Goal: Task Accomplishment & Management: Use online tool/utility

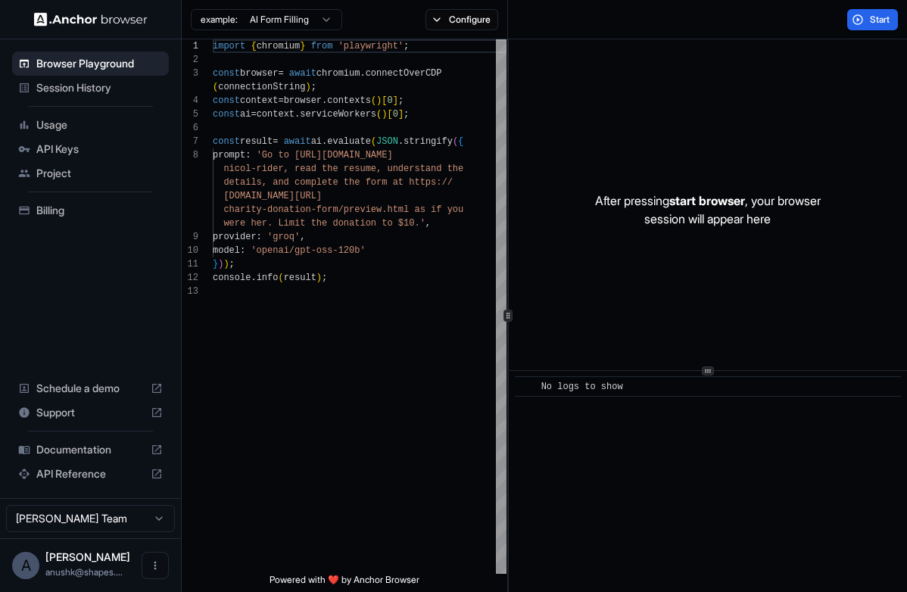
scroll to position [95, 0]
click at [866, 13] on button "Start" at bounding box center [872, 19] width 51 height 21
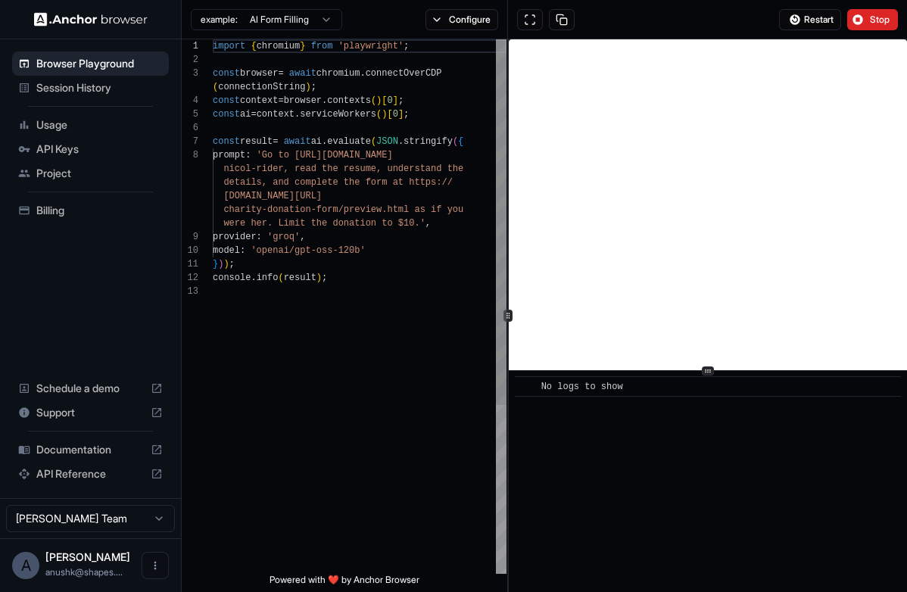
scroll to position [109, 0]
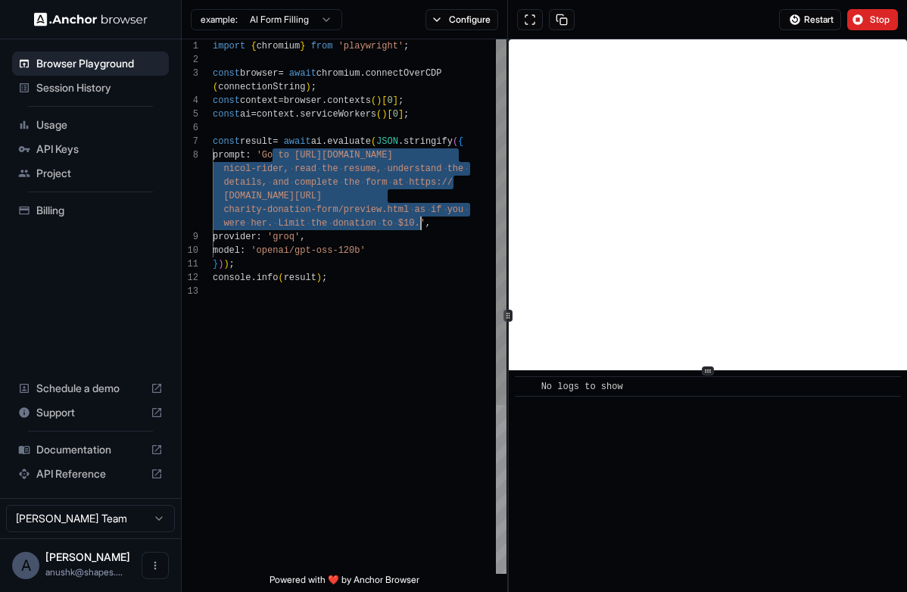
drag, startPoint x: 274, startPoint y: 155, endPoint x: 418, endPoint y: 227, distance: 160.9
click at [418, 227] on div "import { chromium } from 'playwright' ; const browser = await chromium . connec…" at bounding box center [360, 429] width 294 height 780
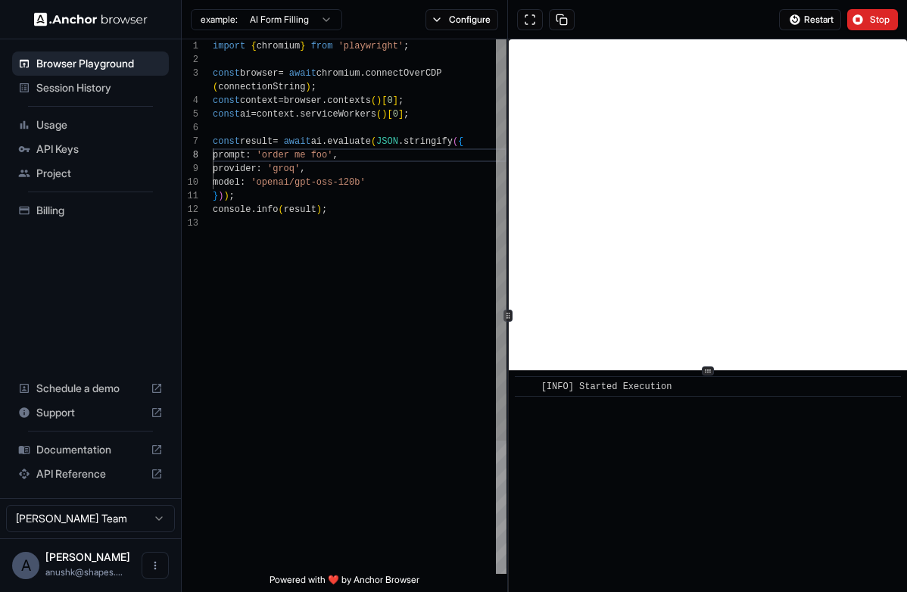
click at [339, 160] on div "import { chromium } from 'playwright' ; const browser = await chromium . connec…" at bounding box center [360, 395] width 294 height 712
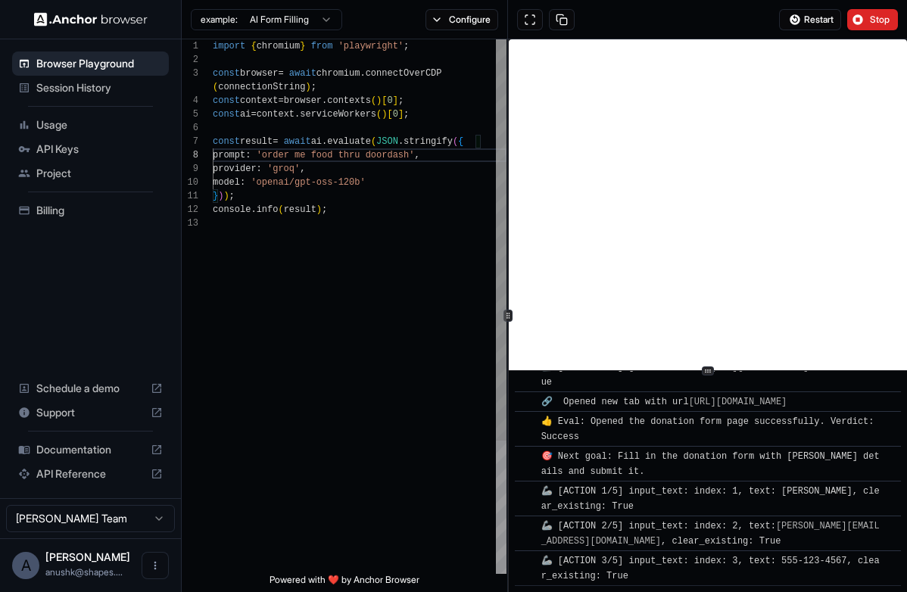
scroll to position [804, 0]
click at [449, 21] on button "Configure" at bounding box center [462, 19] width 73 height 21
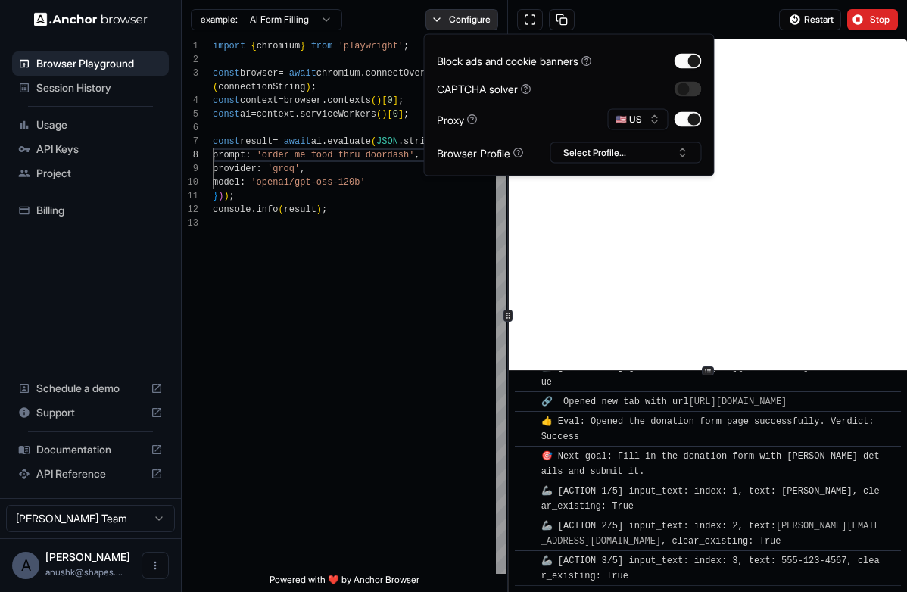
scroll to position [839, 0]
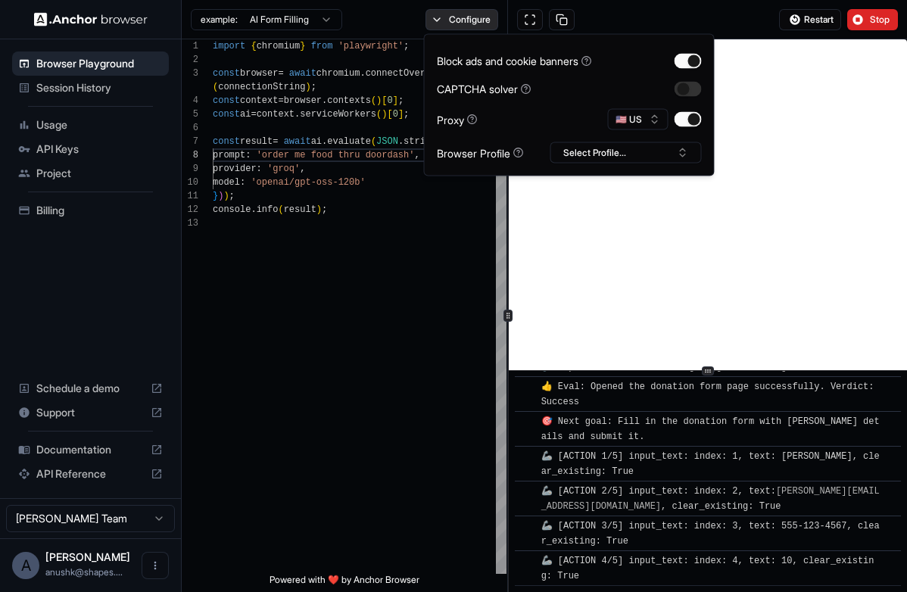
click at [447, 20] on button "Configure" at bounding box center [462, 19] width 73 height 21
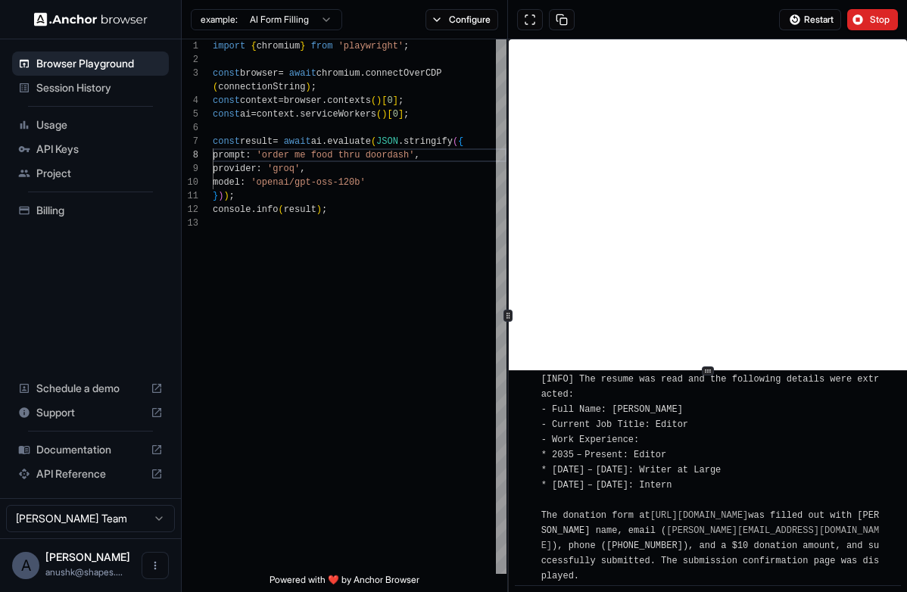
scroll to position [1456, 0]
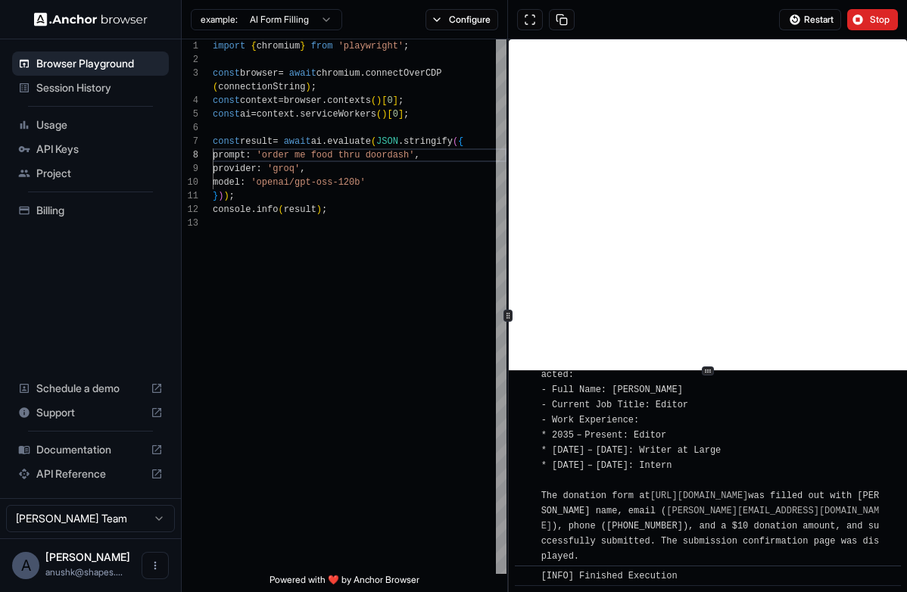
click at [114, 148] on span "API Keys" at bounding box center [99, 149] width 126 height 15
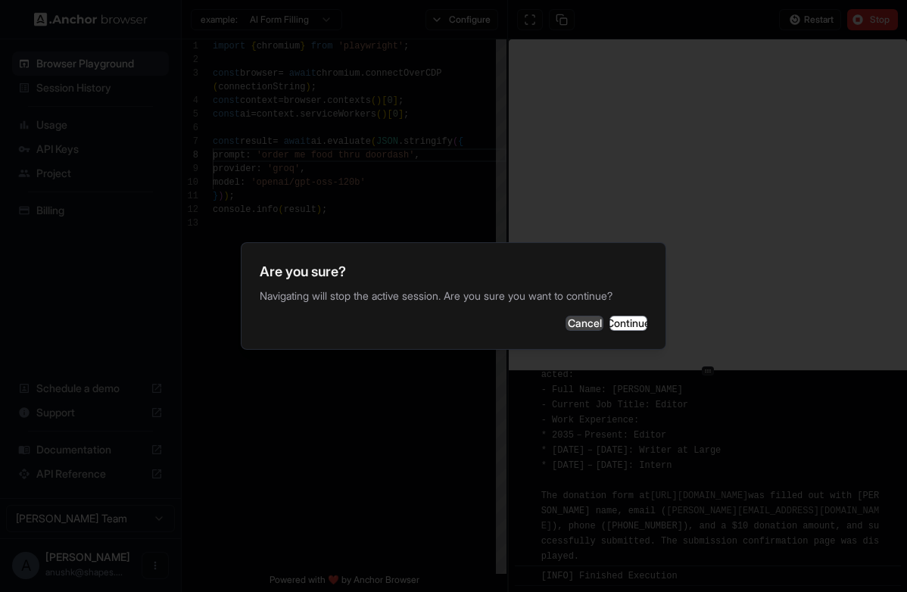
click at [566, 320] on button "Cancel" at bounding box center [585, 323] width 38 height 15
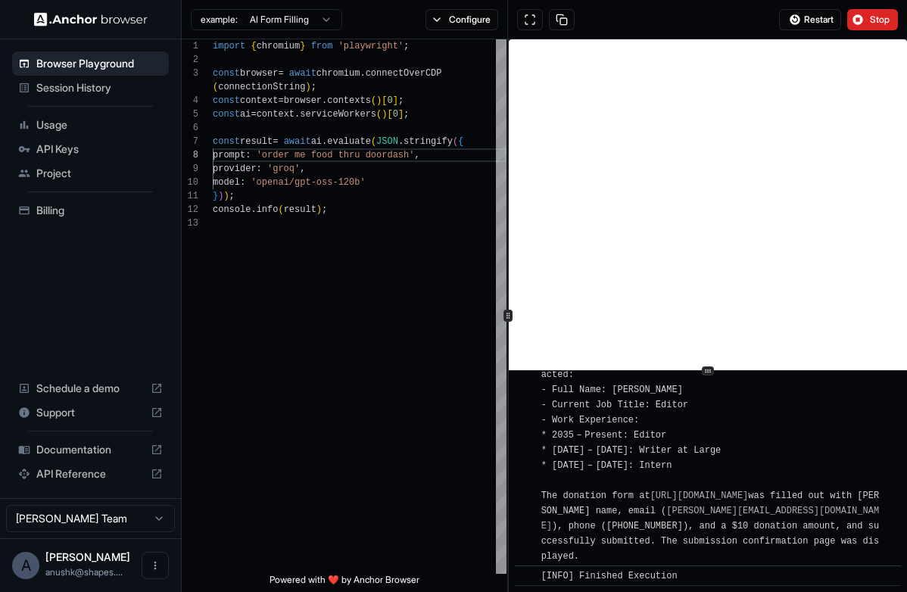
click at [151, 148] on span "API Keys" at bounding box center [99, 149] width 126 height 15
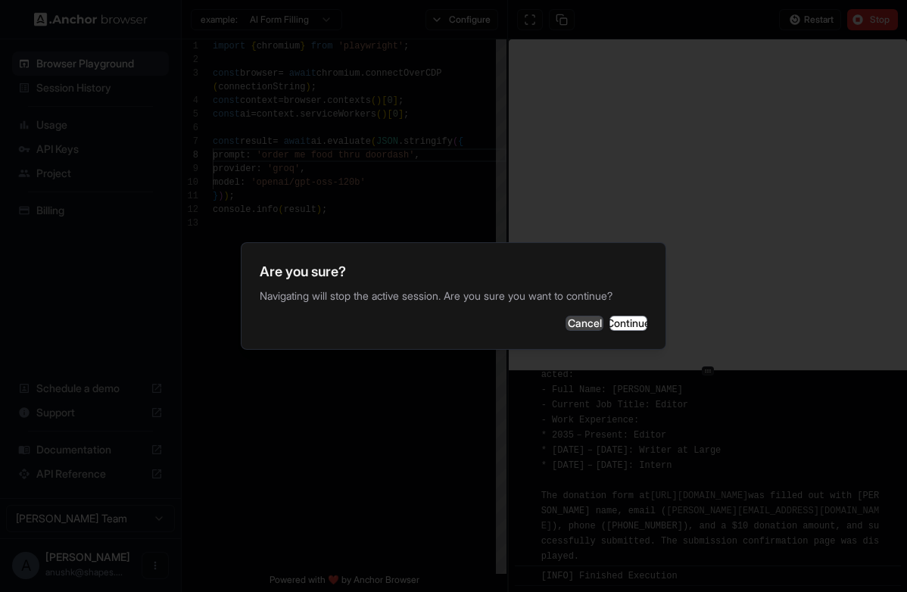
click at [566, 331] on button "Cancel" at bounding box center [585, 323] width 38 height 15
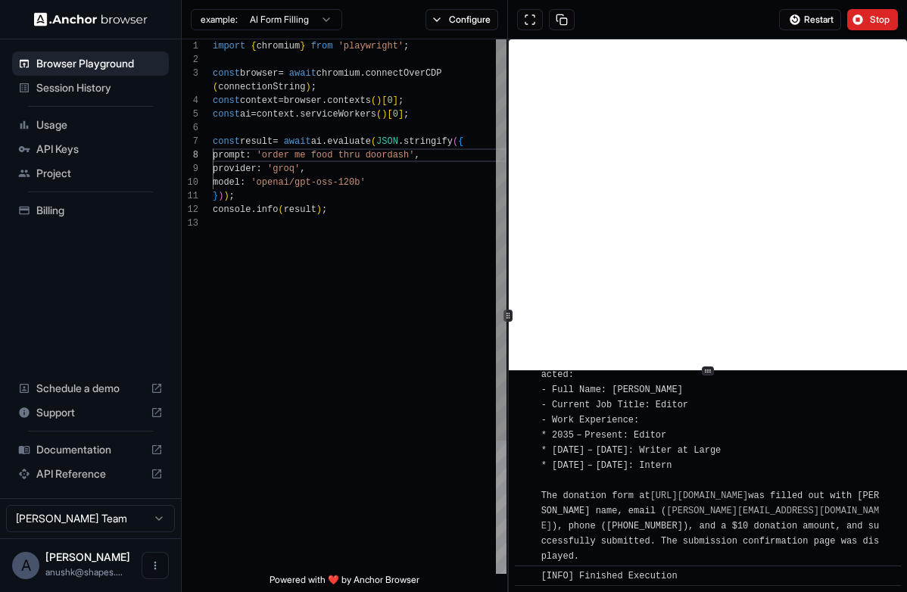
click at [338, 454] on div "import { chromium } from 'playwright' ; const browser = await chromium . connec…" at bounding box center [360, 395] width 294 height 712
type textarea "**********"
click at [822, 27] on button "Restart" at bounding box center [810, 19] width 62 height 21
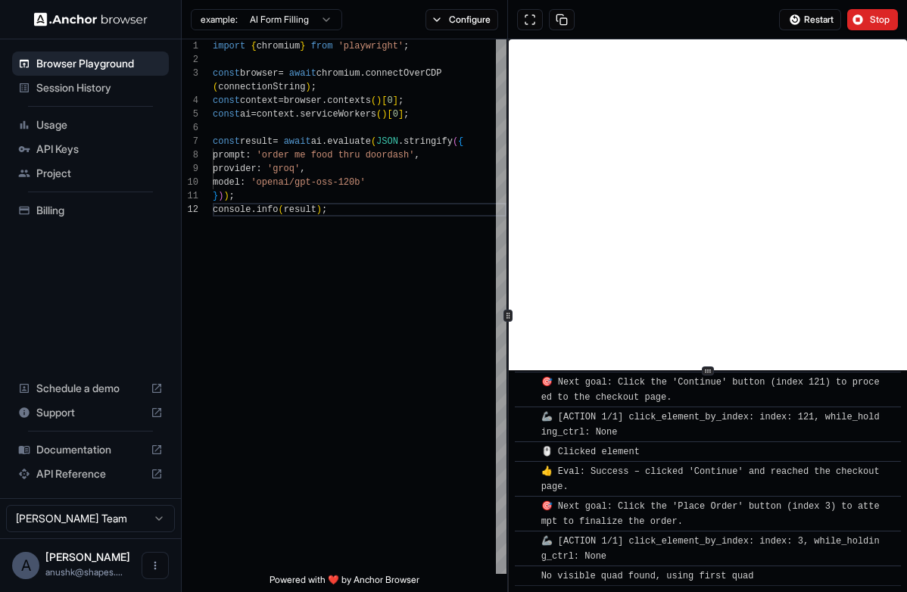
scroll to position [2632, 0]
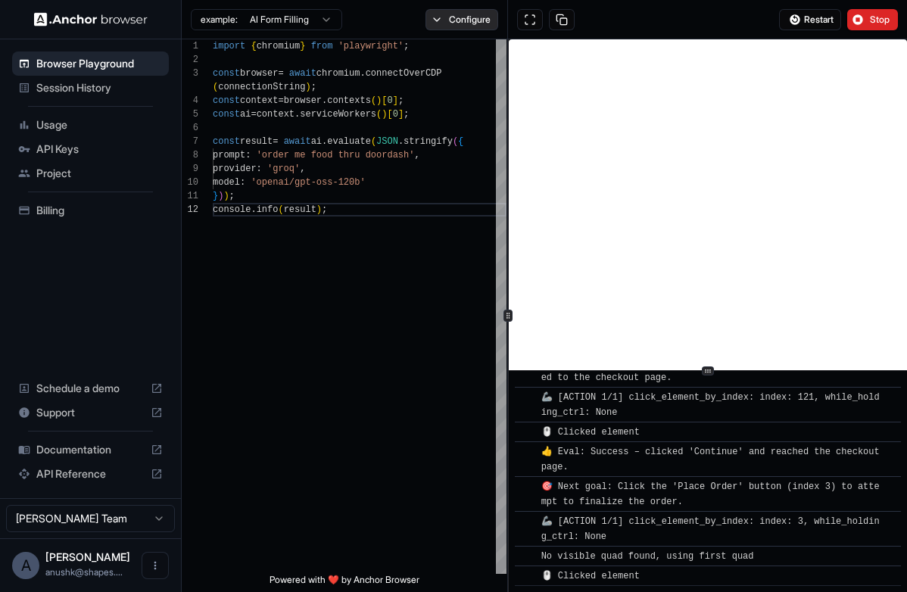
click at [426, 28] on button "Configure" at bounding box center [462, 19] width 73 height 21
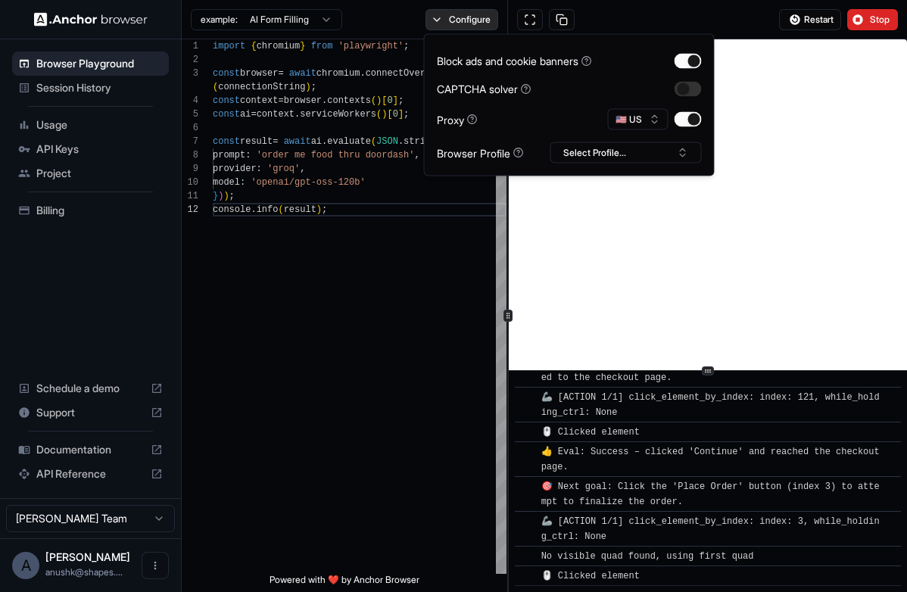
click at [463, 27] on button "Configure" at bounding box center [462, 19] width 73 height 21
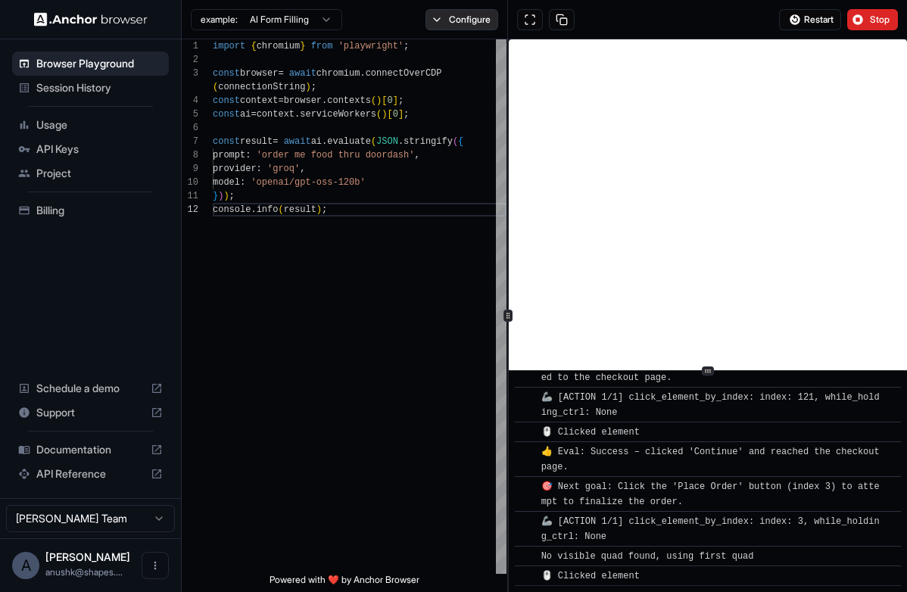
click at [463, 27] on button "Configure" at bounding box center [462, 19] width 73 height 21
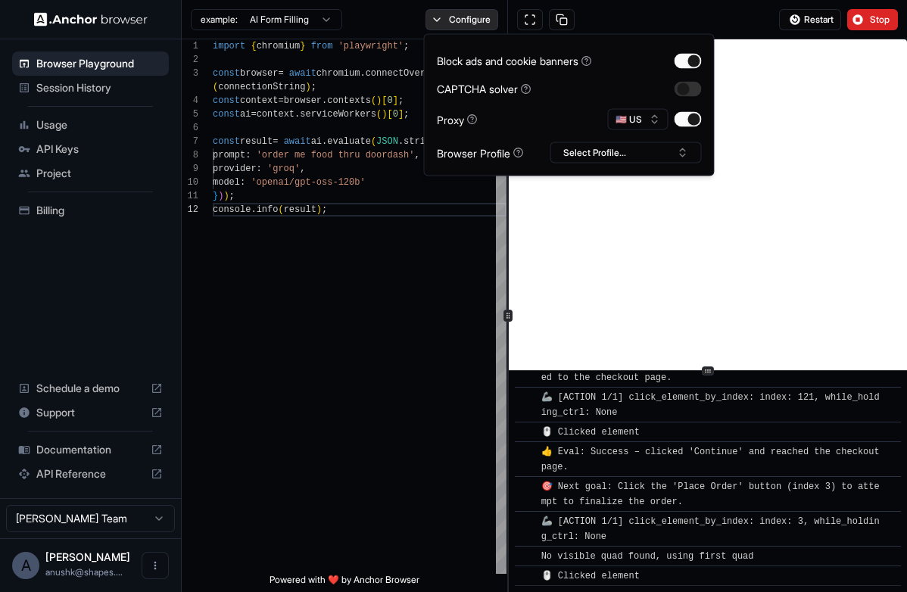
click at [467, 27] on button "Configure" at bounding box center [462, 19] width 73 height 21
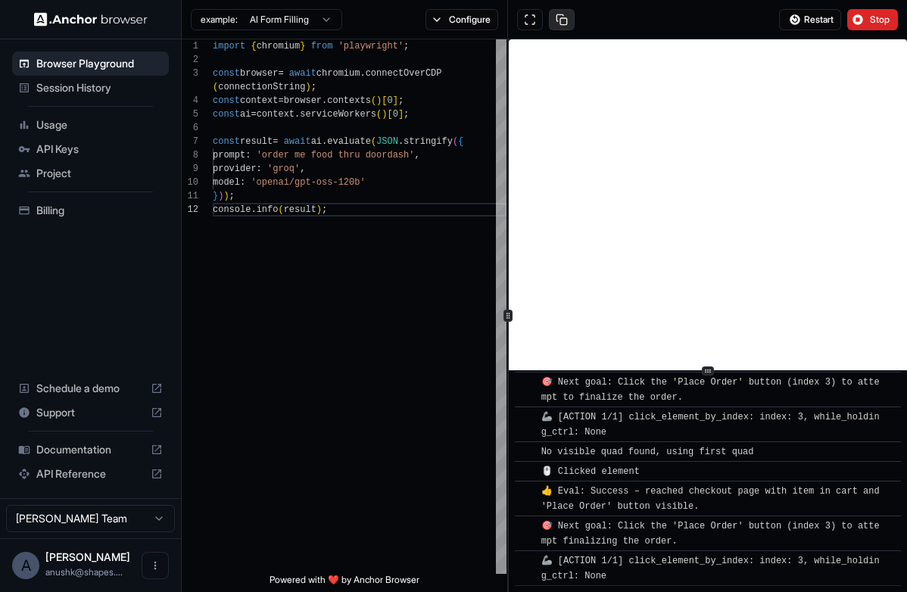
click at [549, 16] on button at bounding box center [562, 19] width 26 height 21
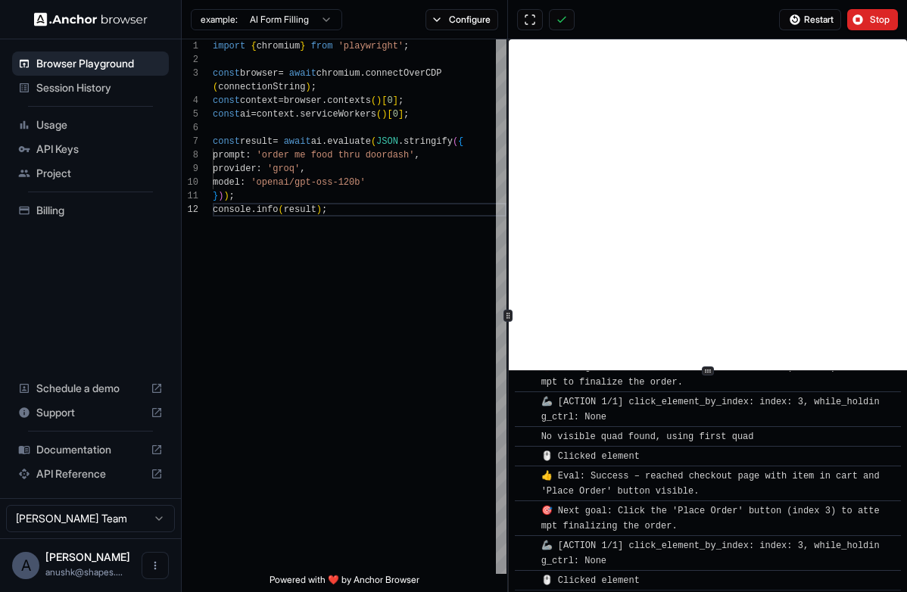
scroll to position [2757, 0]
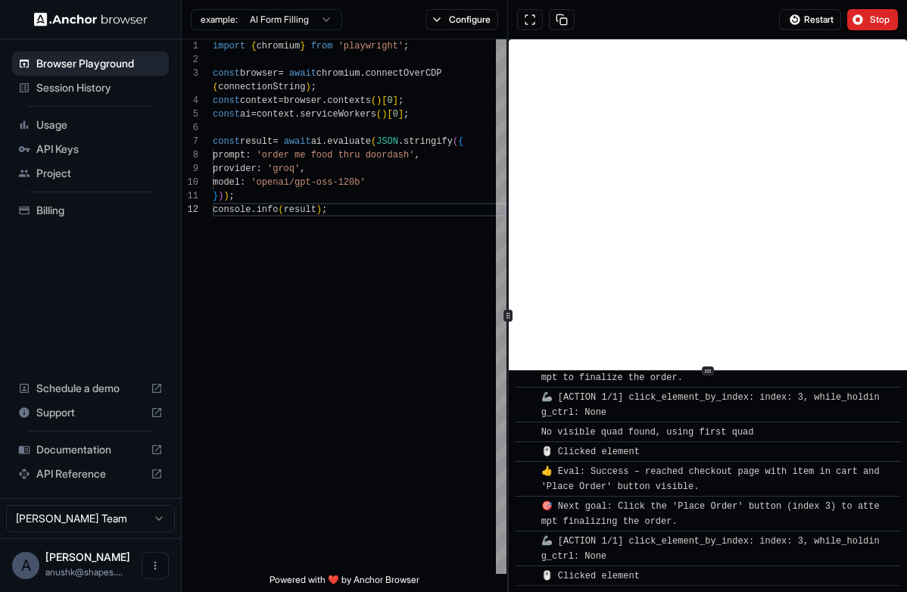
click at [96, 453] on span "Documentation" at bounding box center [90, 449] width 108 height 15
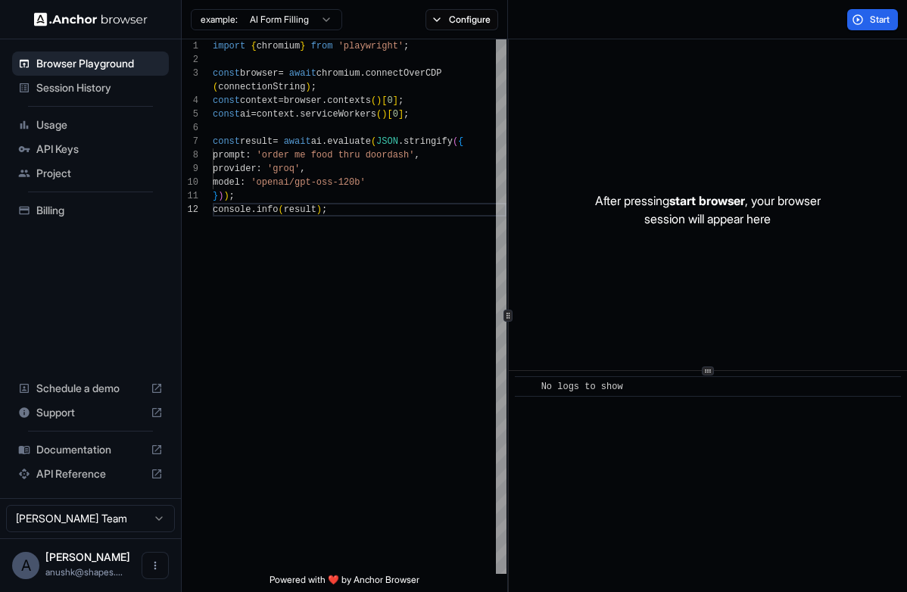
scroll to position [0, 0]
click at [92, 148] on span "API Keys" at bounding box center [99, 149] width 126 height 15
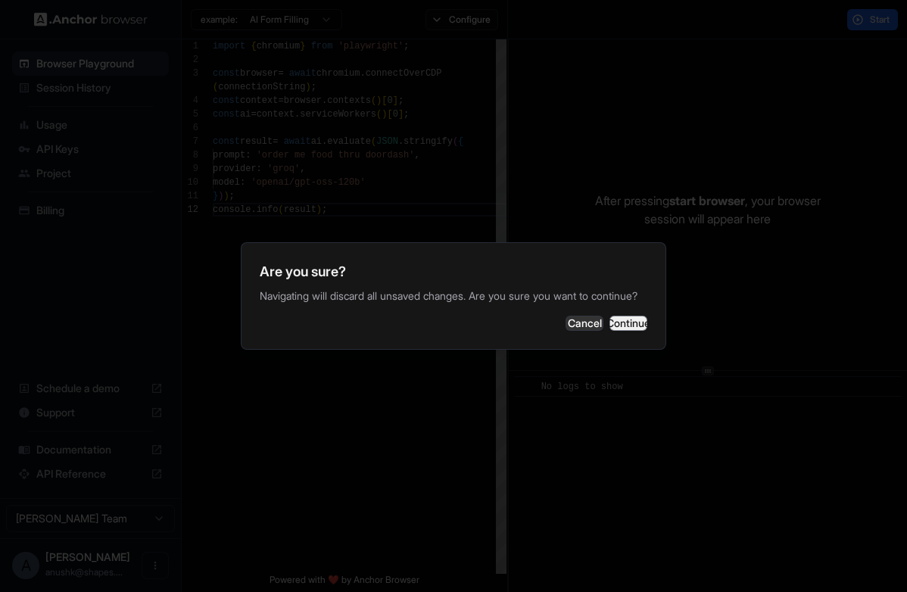
click at [615, 329] on button "Continue" at bounding box center [629, 323] width 38 height 15
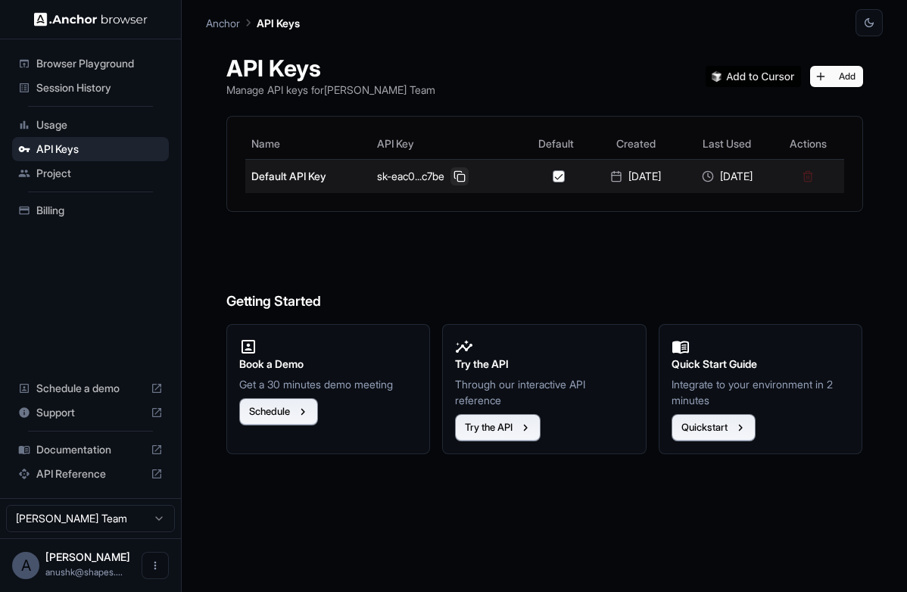
click at [458, 176] on button at bounding box center [460, 176] width 18 height 18
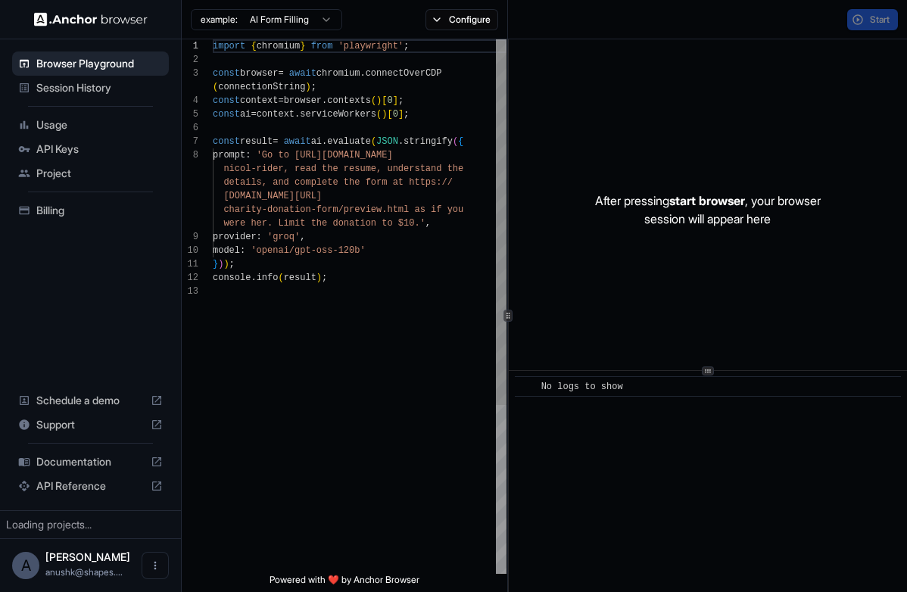
scroll to position [95, 0]
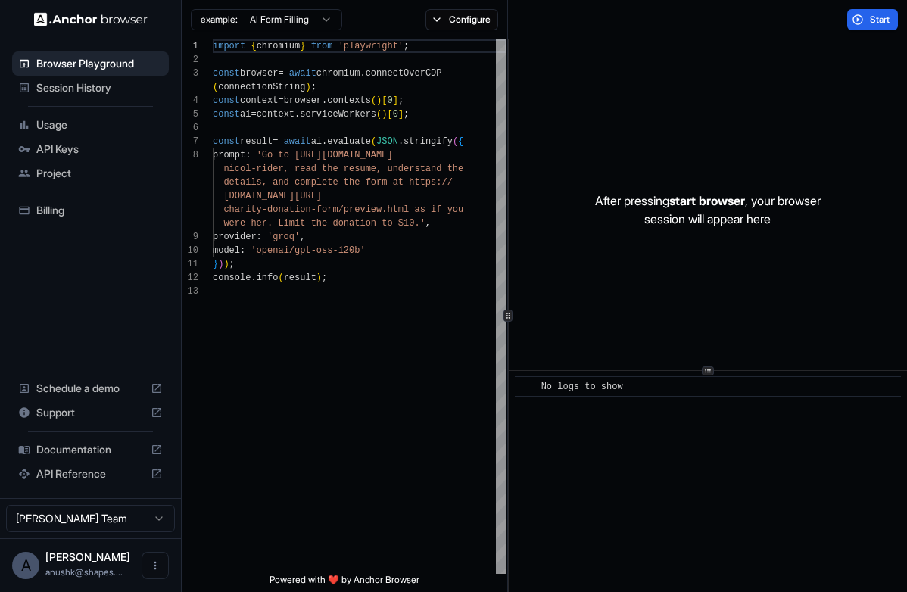
click at [70, 150] on span "API Keys" at bounding box center [99, 149] width 126 height 15
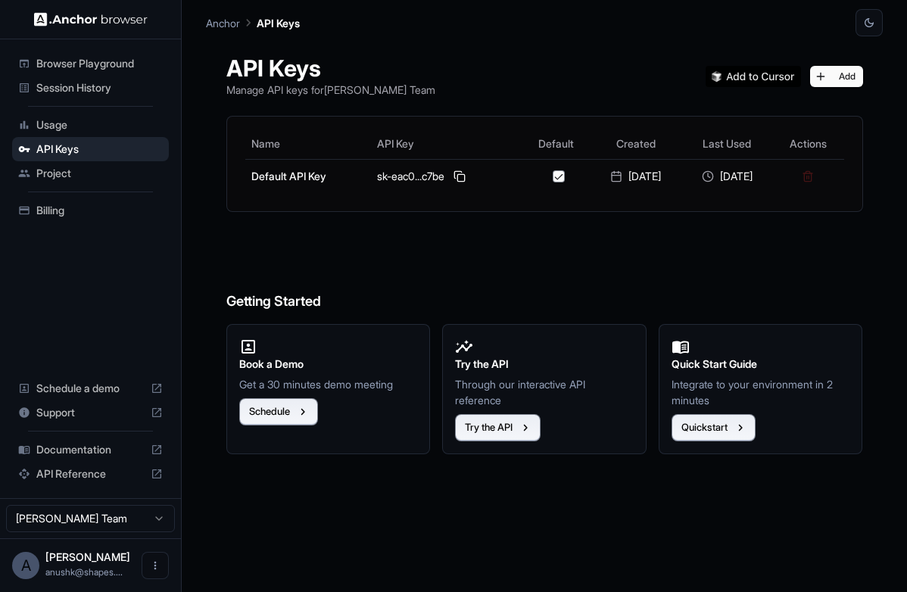
click at [78, 174] on span "Project" at bounding box center [99, 173] width 126 height 15
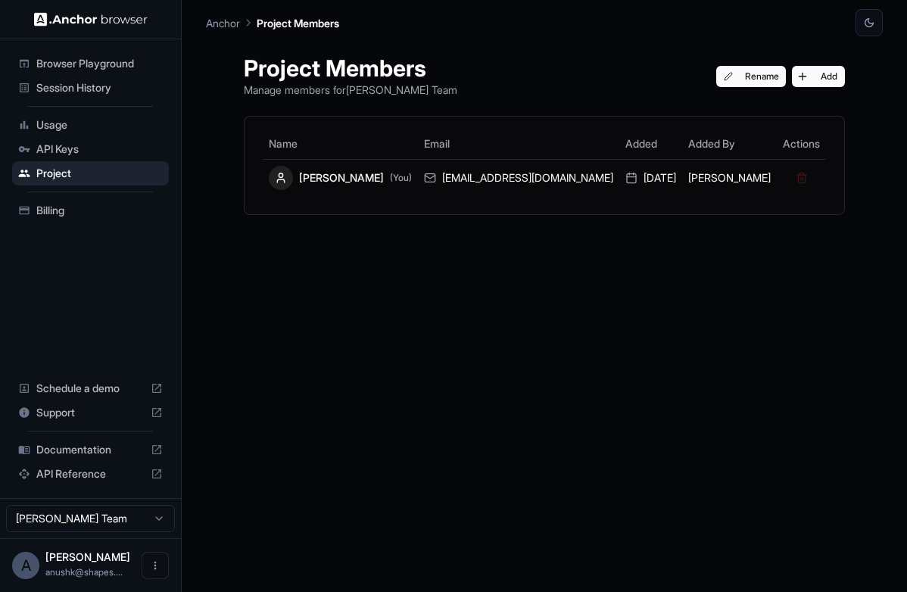
click at [78, 148] on span "API Keys" at bounding box center [99, 149] width 126 height 15
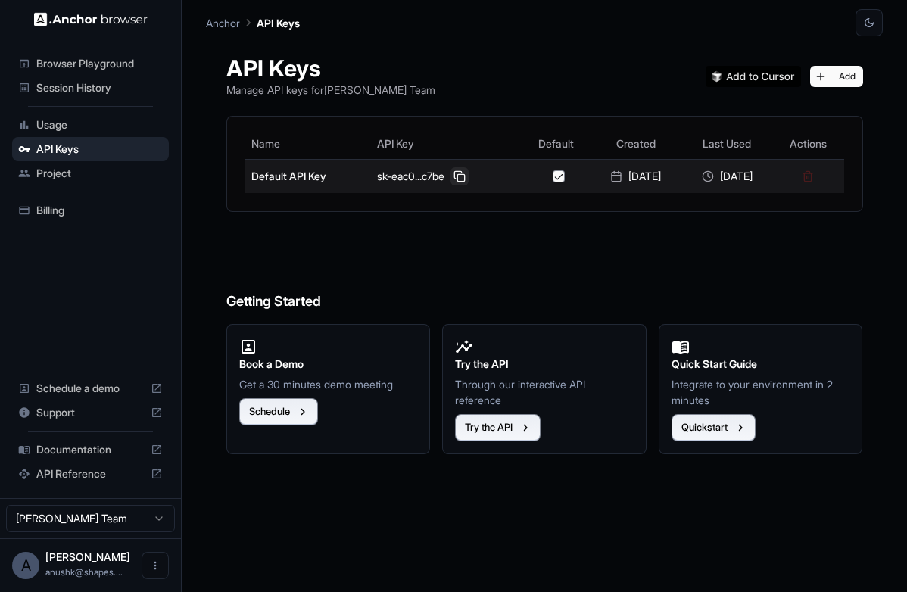
click at [458, 178] on button at bounding box center [460, 176] width 18 height 18
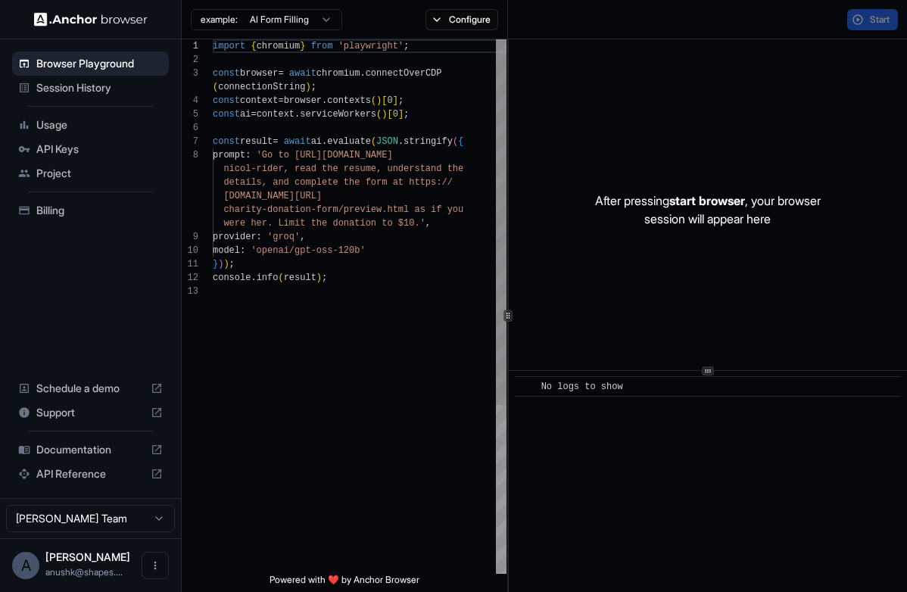
scroll to position [95, 0]
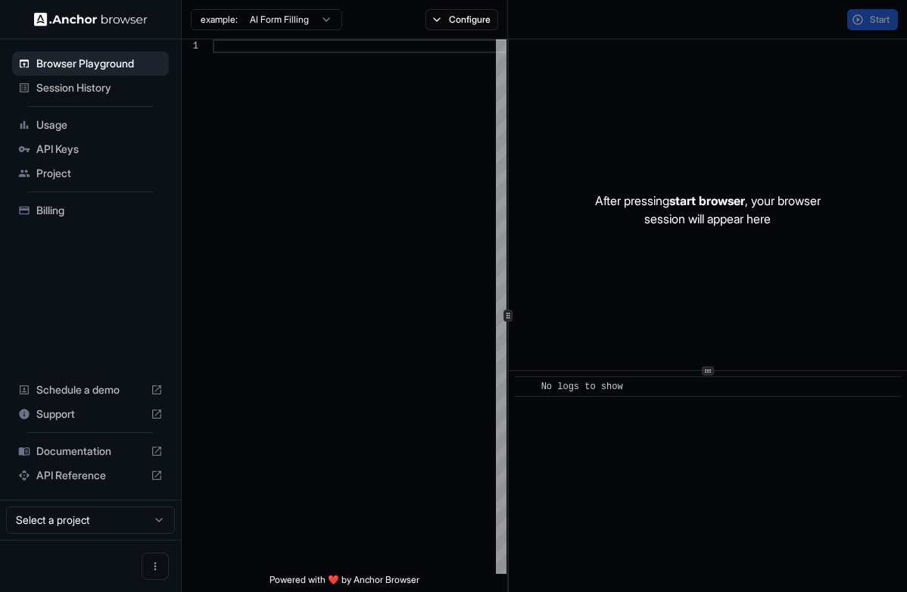
scroll to position [95, 0]
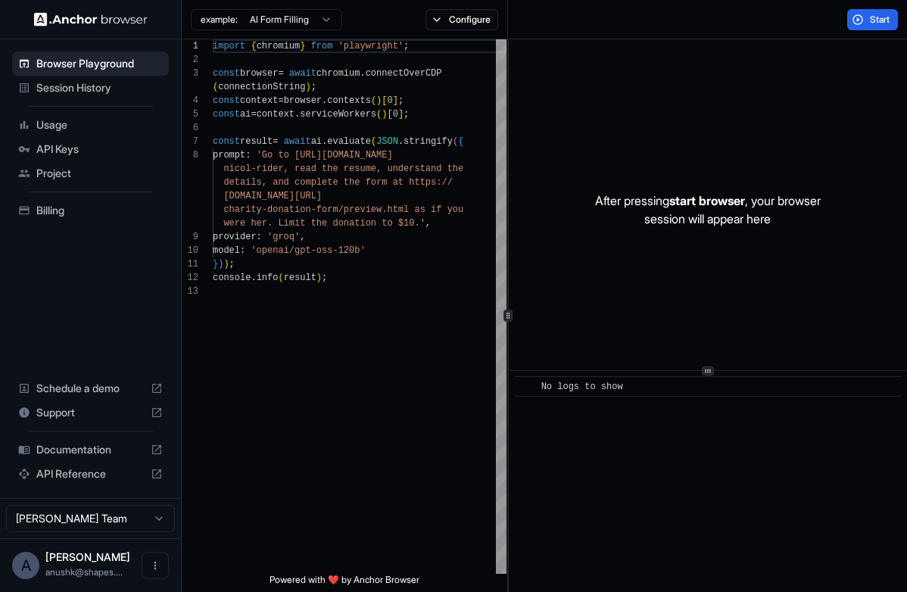
click at [123, 95] on div "Session History" at bounding box center [90, 88] width 157 height 24
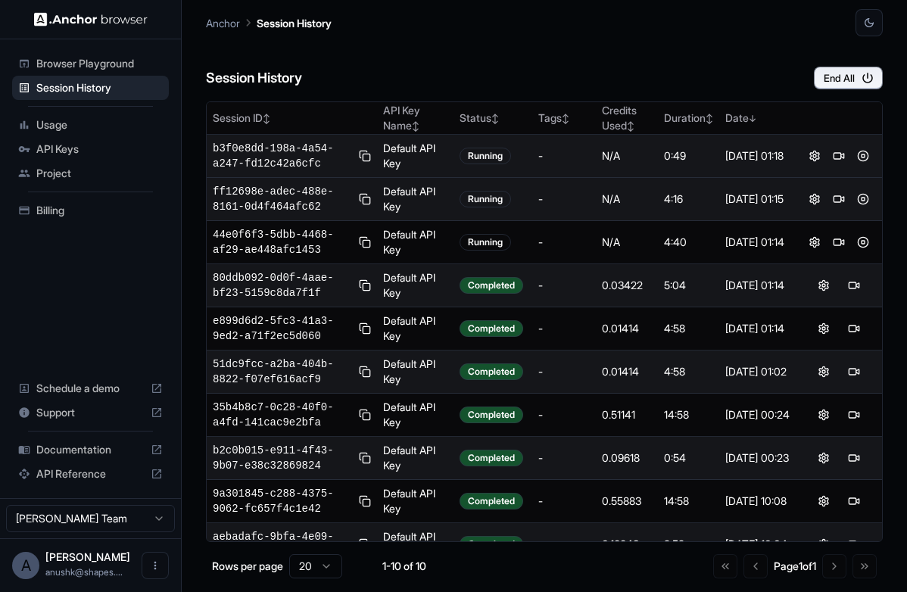
click at [243, 151] on span "b3f0e8dd-198a-4a54-a247-fd12c42a6cfc" at bounding box center [283, 156] width 140 height 30
click at [850, 161] on div at bounding box center [839, 156] width 74 height 18
click at [847, 161] on button at bounding box center [839, 156] width 18 height 18
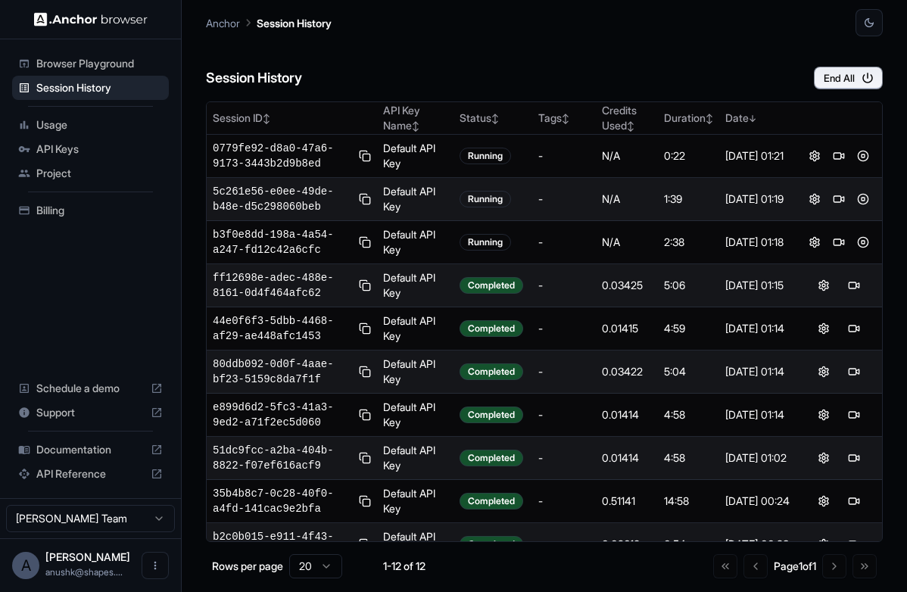
click at [5, 229] on div "Browser Playground Session History Usage API Keys Project Billing Schedule a de…" at bounding box center [90, 268] width 181 height 459
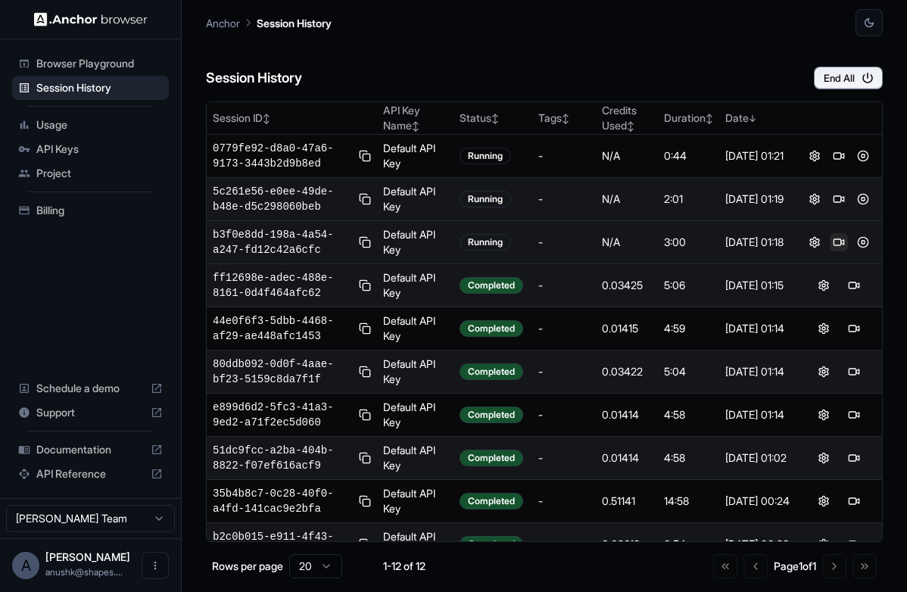
click at [843, 243] on button at bounding box center [839, 242] width 18 height 18
